Goal: Information Seeking & Learning: Learn about a topic

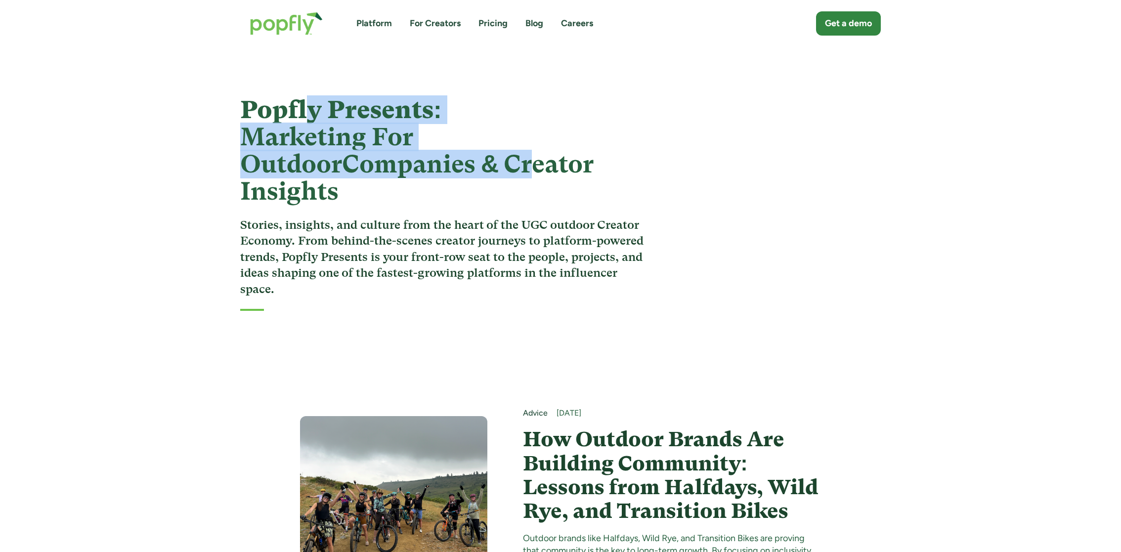
drag, startPoint x: 312, startPoint y: 115, endPoint x: 435, endPoint y: 173, distance: 136.6
click at [435, 173] on h1 "Popfly Presents: Marketing For Outdoor Companies & Creator Insights" at bounding box center [445, 150] width 410 height 109
click at [435, 173] on strong "Companies & Creator Insights" at bounding box center [416, 178] width 353 height 56
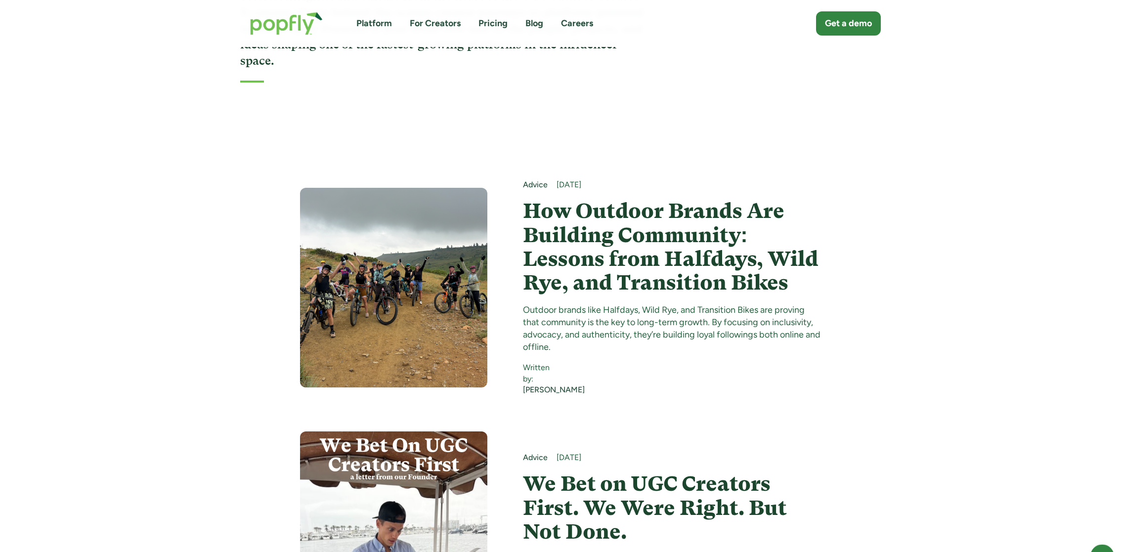
scroll to position [250, 0]
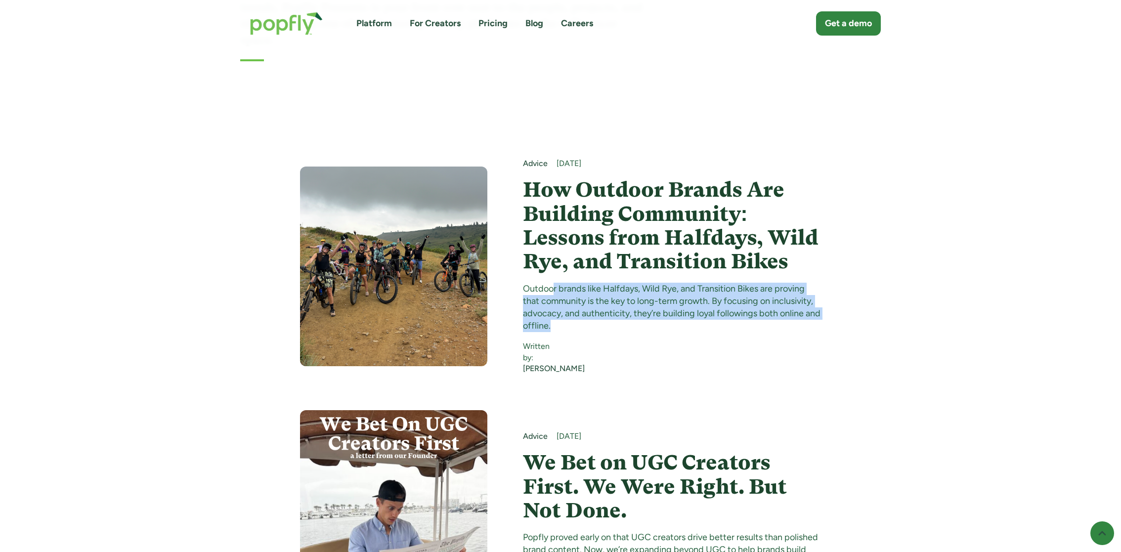
drag, startPoint x: 553, startPoint y: 259, endPoint x: 645, endPoint y: 298, distance: 99.2
click at [645, 298] on div "Outdoor brands like Halfdays, Wild Rye, and Transition Bikes are proving that c…" at bounding box center [672, 308] width 298 height 50
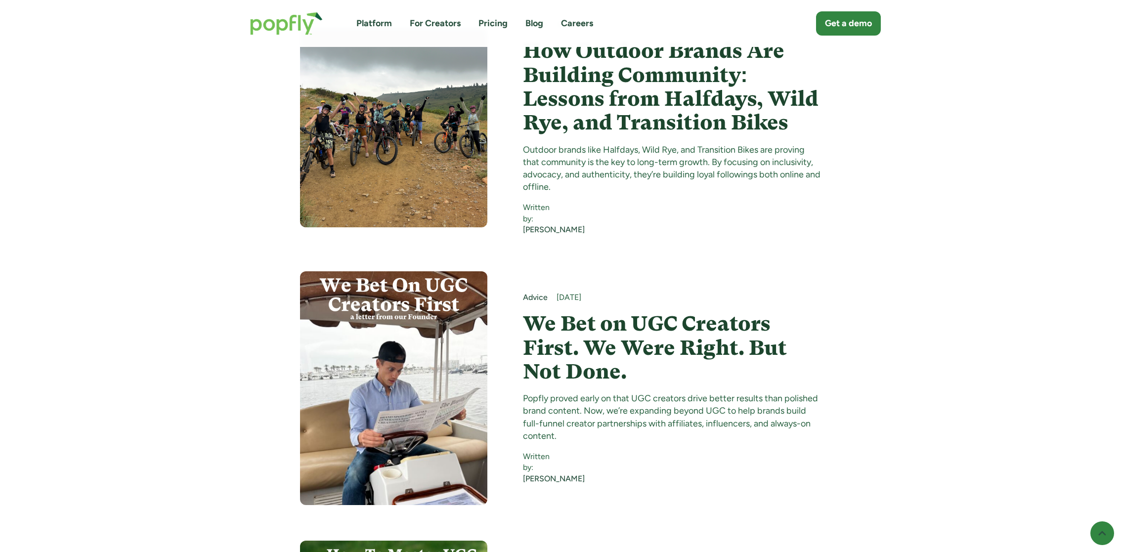
scroll to position [387, 0]
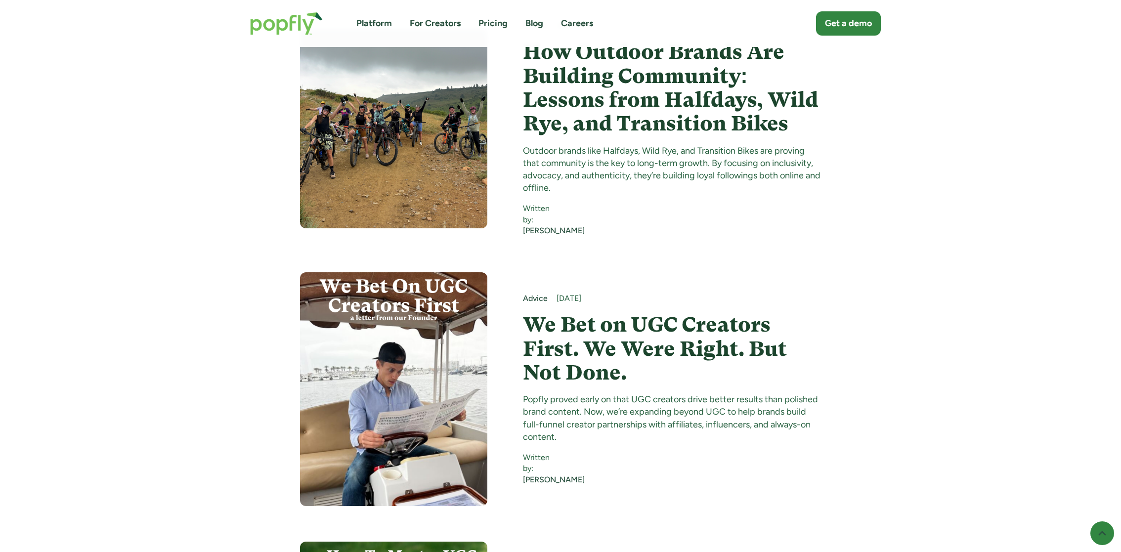
click at [575, 116] on div "Advice [DATE] How Outdoor Brands Are Building Community: Lessons from Halfdays,…" at bounding box center [672, 128] width 298 height 216
click at [557, 96] on h4 "How Outdoor Brands Are Building Community: Lessons from Halfdays, Wild Rye, and…" at bounding box center [672, 87] width 298 height 95
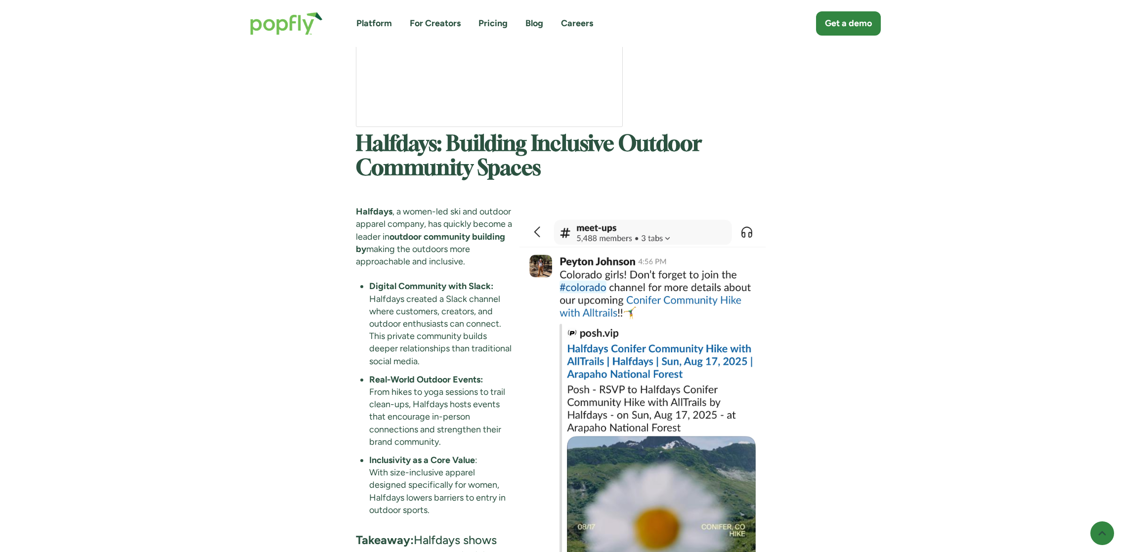
scroll to position [1635, 0]
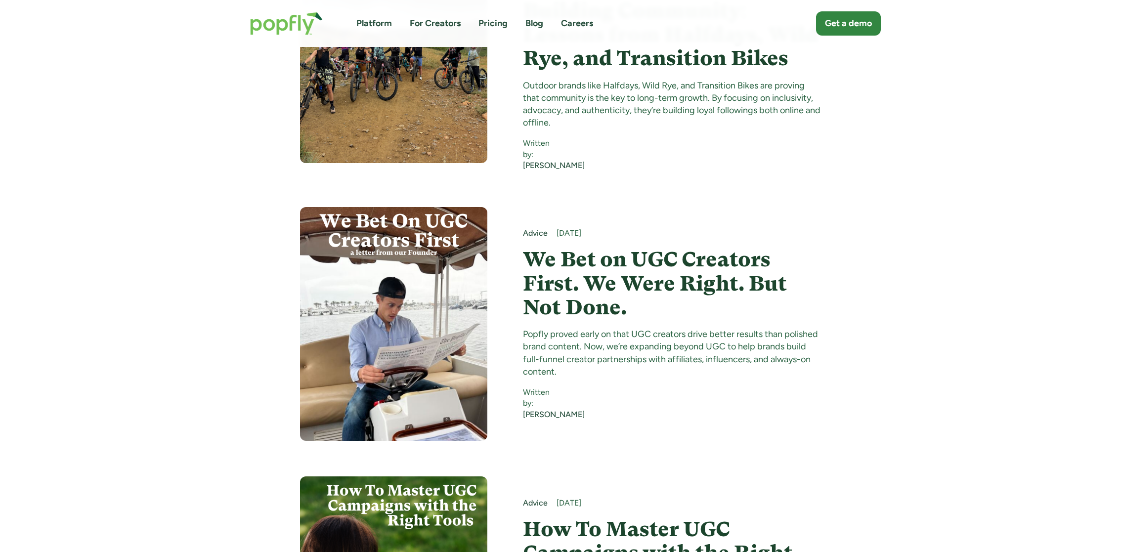
scroll to position [459, 0]
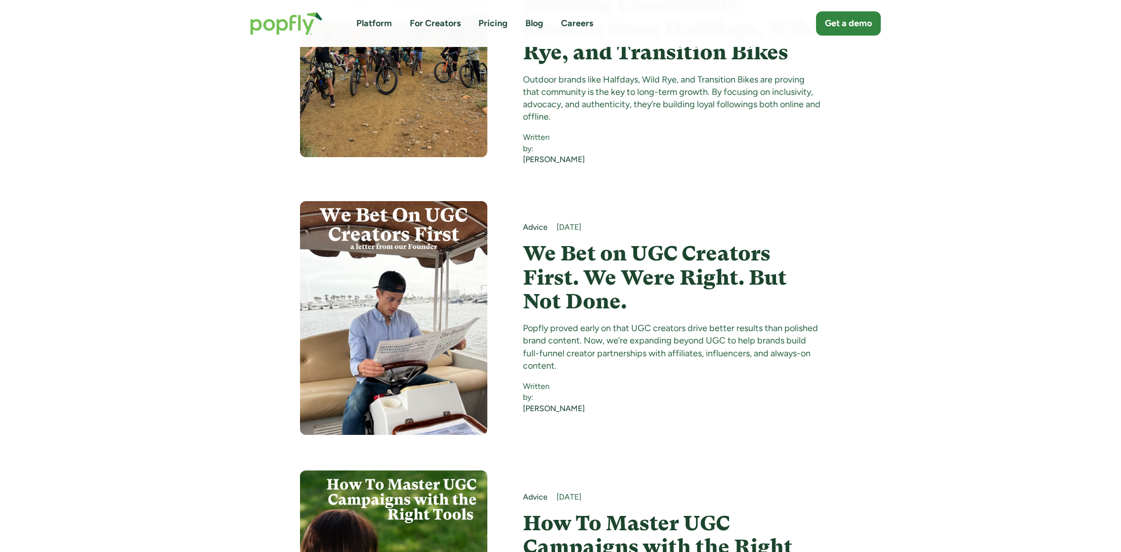
click at [578, 242] on h4 "We Bet on UGC Creators First. We Were Right. But Not Done." at bounding box center [672, 278] width 298 height 72
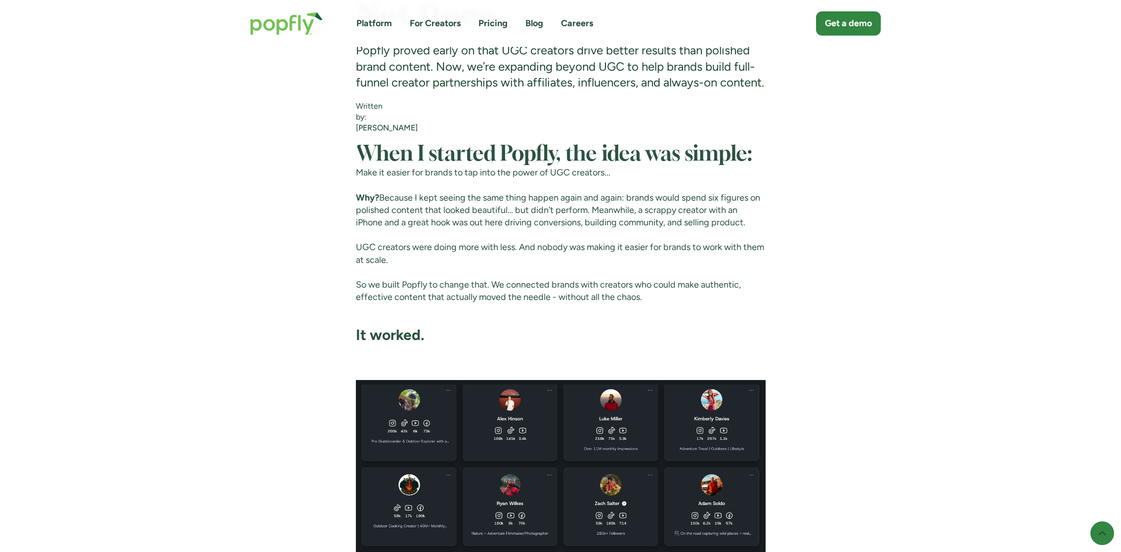
scroll to position [596, 0]
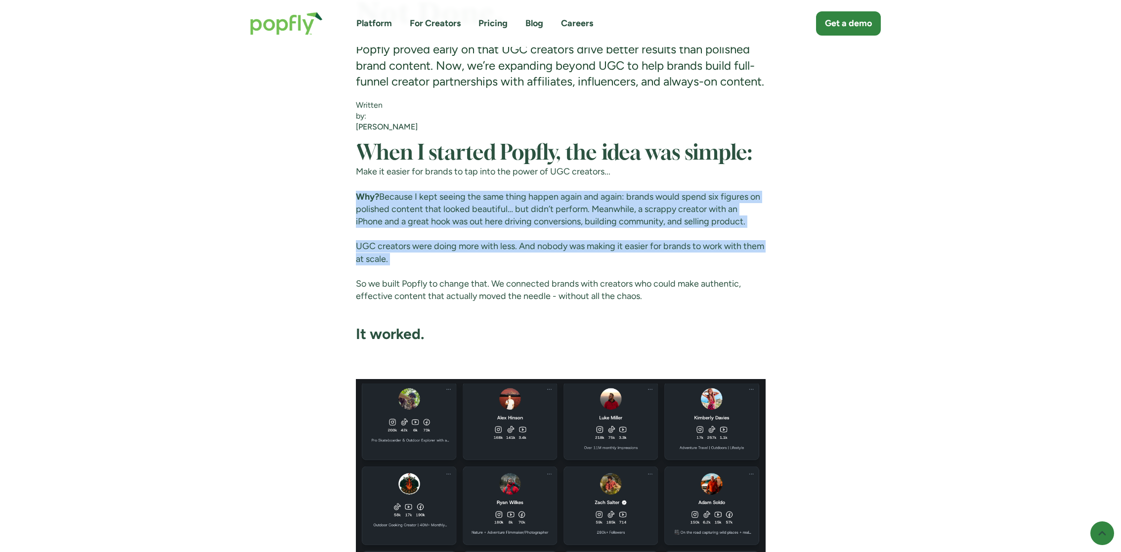
drag, startPoint x: 347, startPoint y: 217, endPoint x: 542, endPoint y: 305, distance: 213.8
click at [542, 305] on div "Advice September 3, 2025 We Bet on UGC Creators First. We Were Right. But Not D…" at bounding box center [560, 524] width 640 height 2048
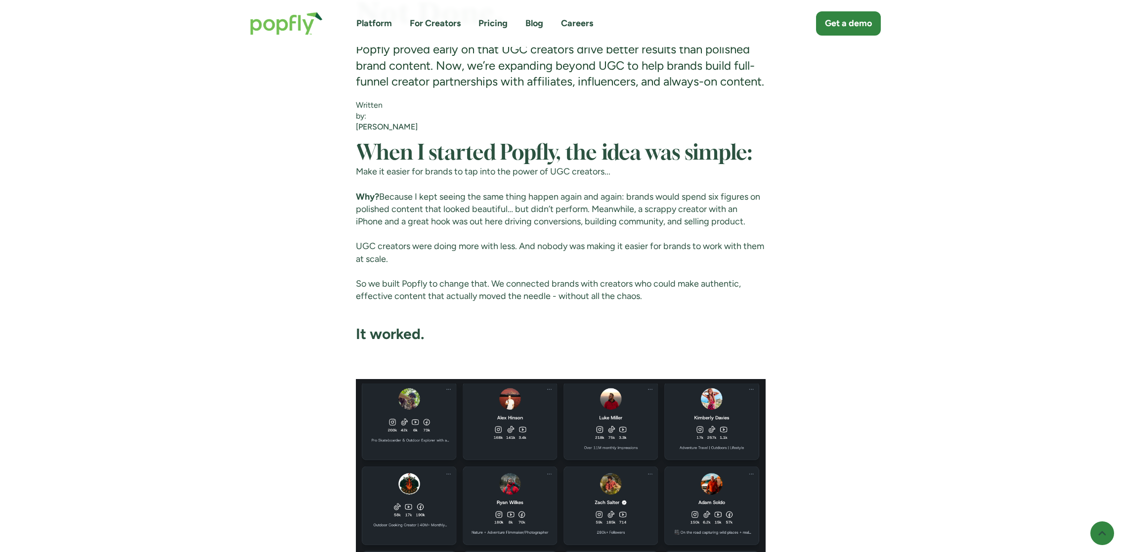
click at [542, 302] on p "So we built Popfly to change that. We connected brands with creators who could …" at bounding box center [561, 290] width 410 height 25
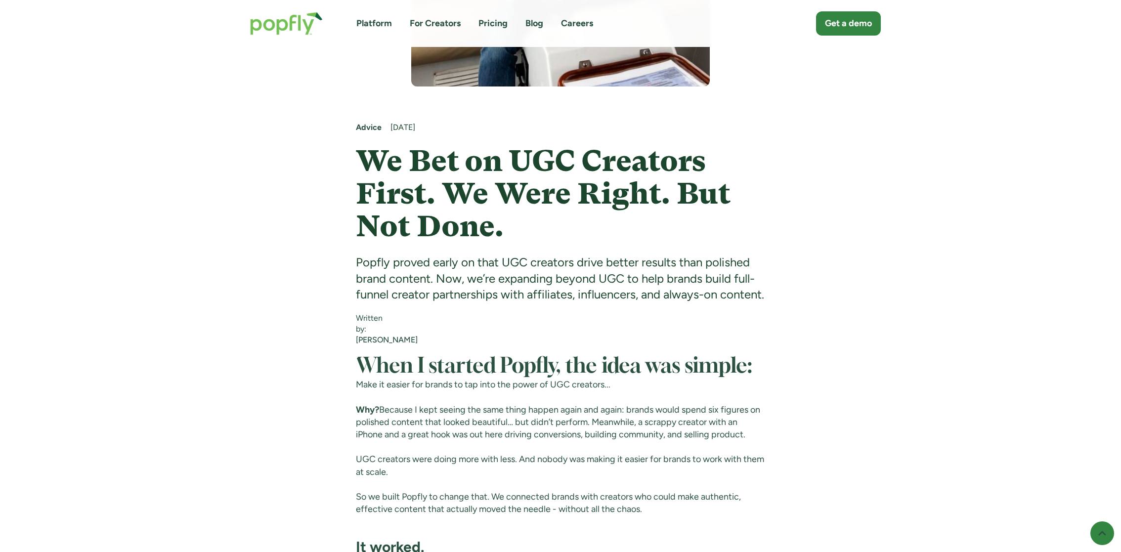
scroll to position [0, 0]
